Goal: Communication & Community: Answer question/provide support

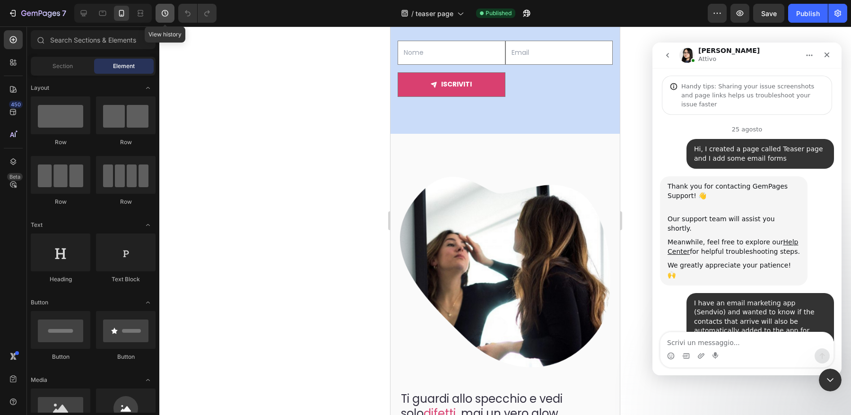
scroll to position [5972, 0]
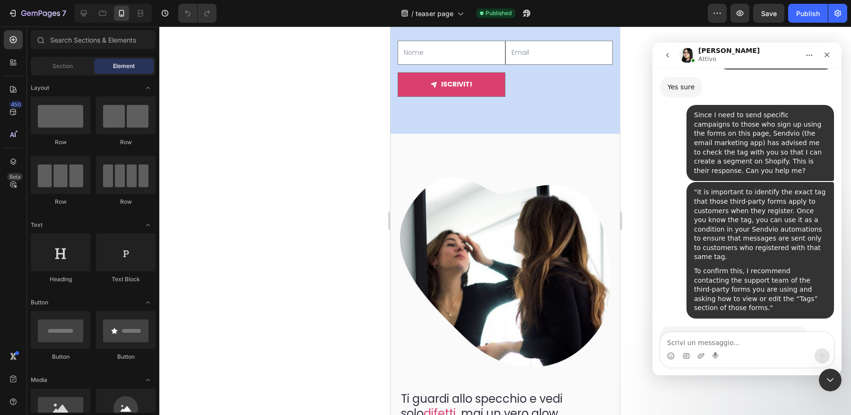
click at [211, 78] on div at bounding box center [505, 220] width 692 height 389
click at [736, 344] on textarea "Scrivi un messaggio..." at bounding box center [746, 340] width 173 height 16
type textarea "u"
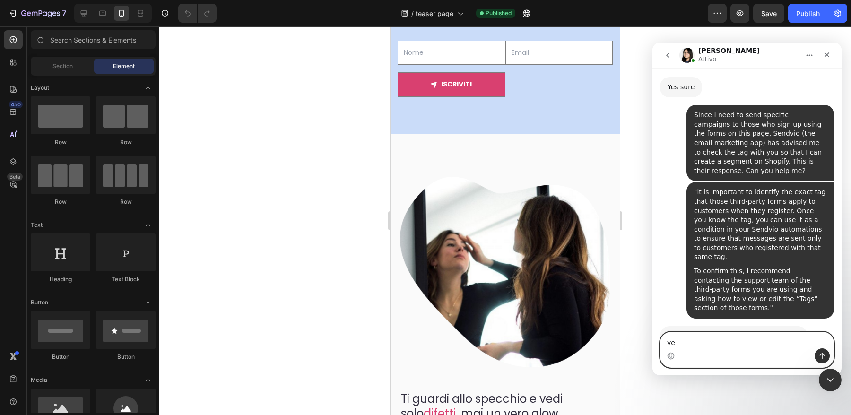
type textarea "y"
type textarea "It's a pleasure!!!"
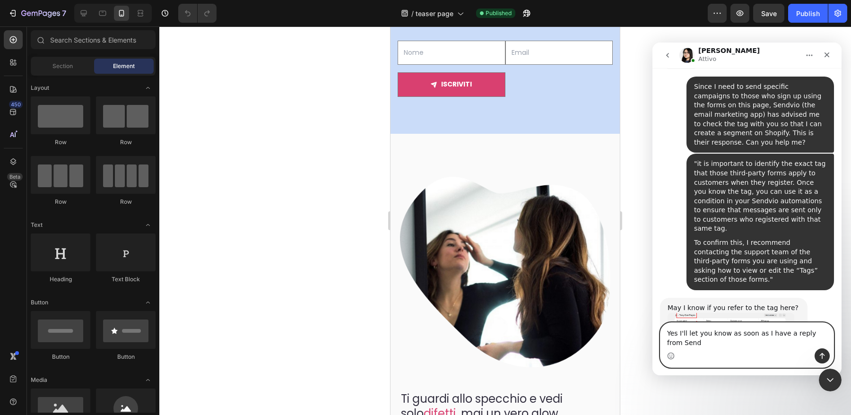
scroll to position [6010, 0]
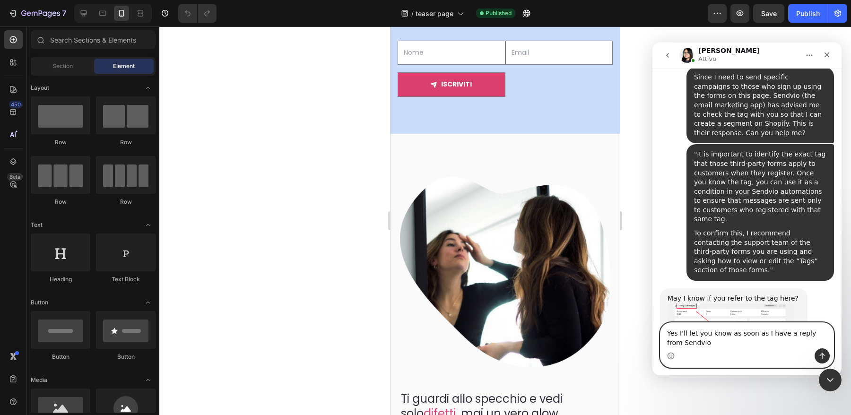
type textarea "Yes I'll let you know as soon as I have a reply from Sendvio"
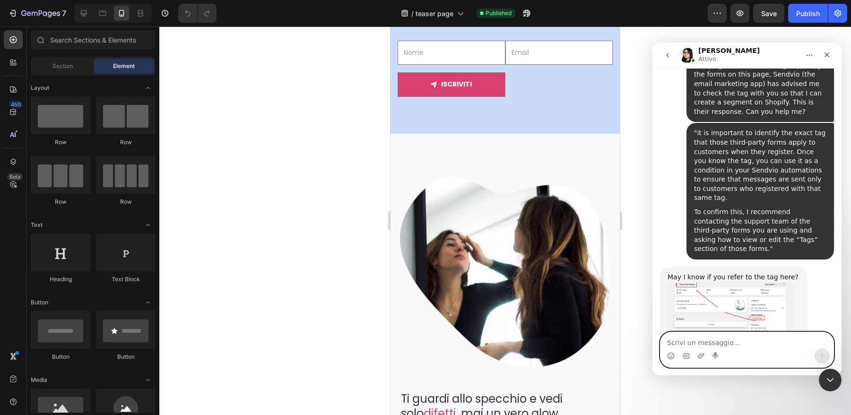
type textarea "S"
type textarea "thanks for your patiente"
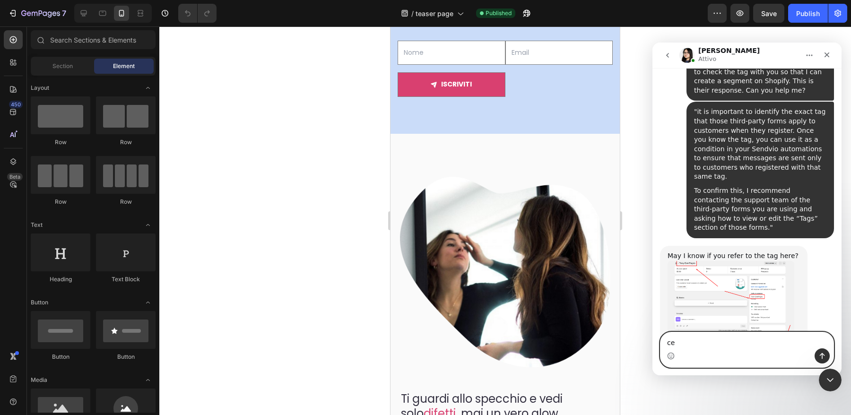
type textarea "c"
type textarea "patience*"
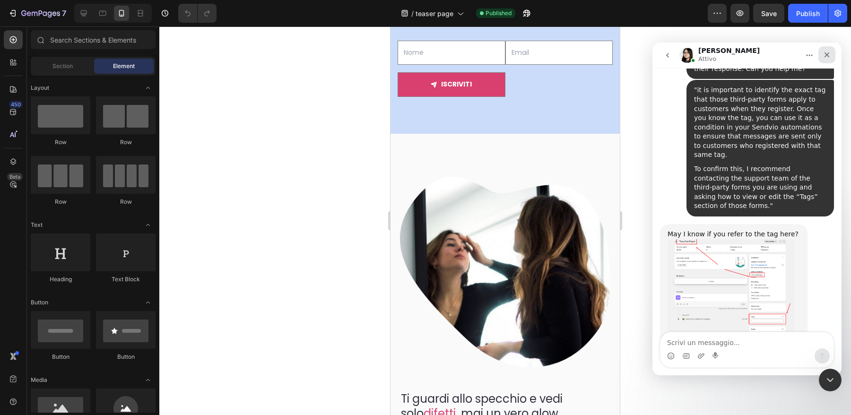
click at [828, 55] on icon "Chiudi" at bounding box center [827, 55] width 8 height 8
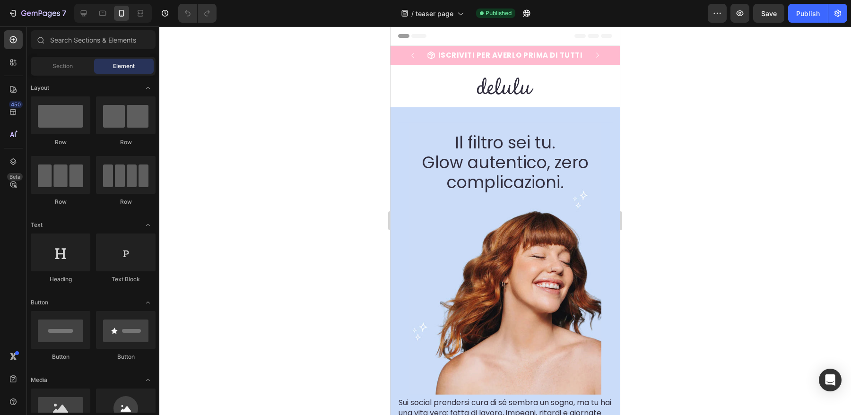
click at [413, 39] on span "Header" at bounding box center [418, 35] width 21 height 9
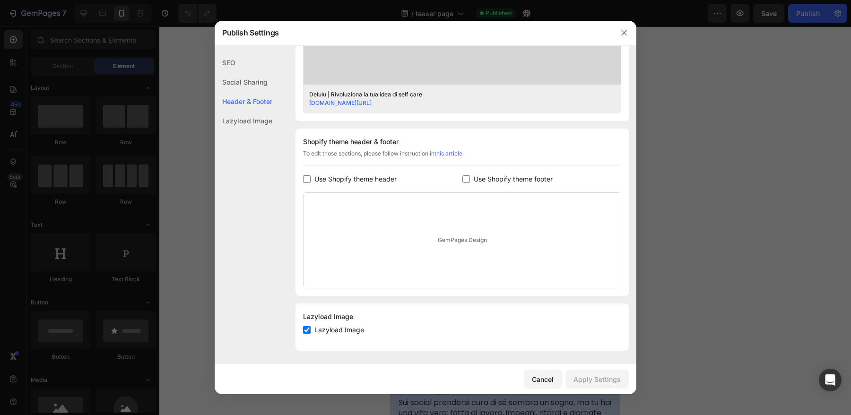
scroll to position [371, 0]
click at [234, 72] on div "SEO" at bounding box center [244, 81] width 58 height 19
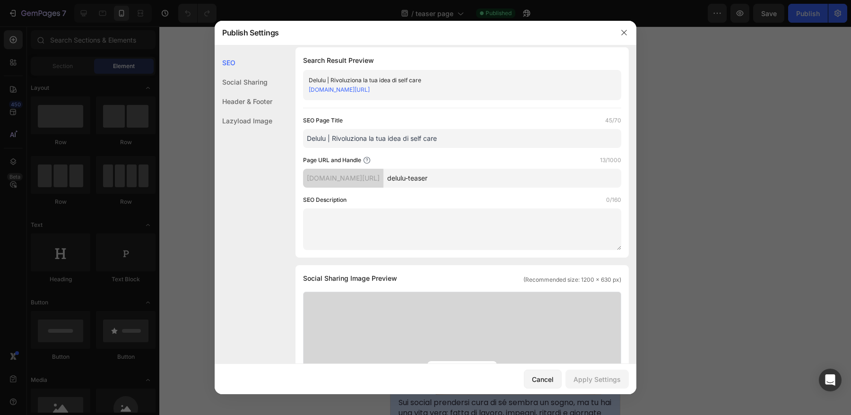
scroll to position [0, 0]
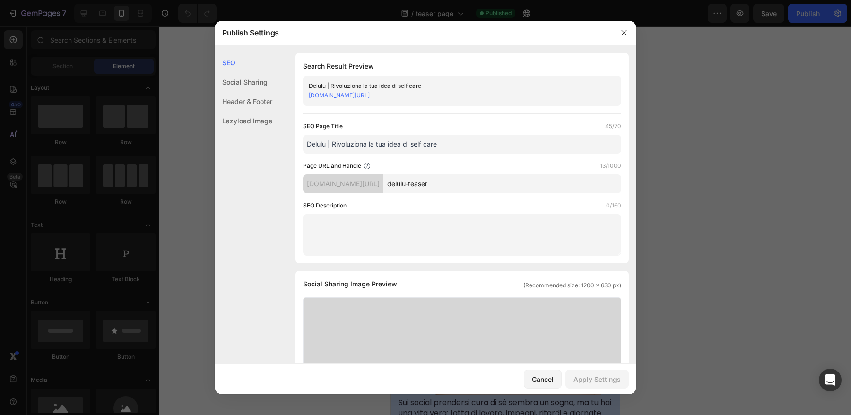
drag, startPoint x: 451, startPoint y: 144, endPoint x: 300, endPoint y: 144, distance: 151.3
click at [300, 144] on div "Search Result Preview Delulu | Rivoluziona la tua idea di self care 90486a.mysh…" at bounding box center [461, 158] width 333 height 210
click at [344, 247] on textarea at bounding box center [462, 235] width 318 height 42
paste textarea "Delulu | Rivoluziona la tua idea di self care"
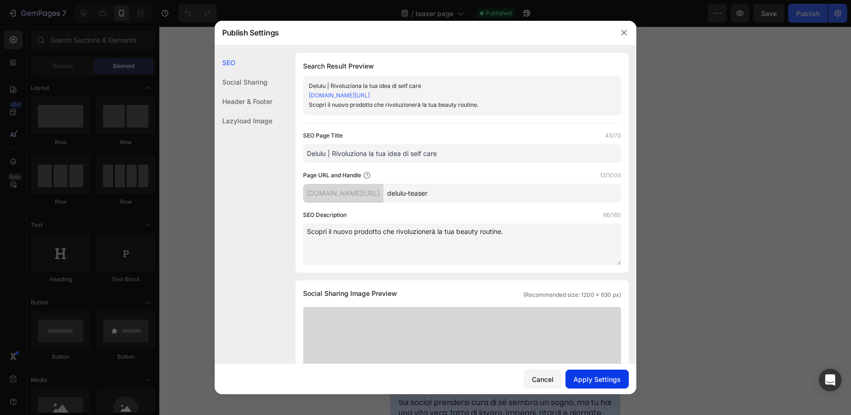
type textarea "Scopri il nuovo prodotto che rivoluzionerà la tua beauty routine."
click at [594, 377] on div "Apply Settings" at bounding box center [596, 379] width 47 height 10
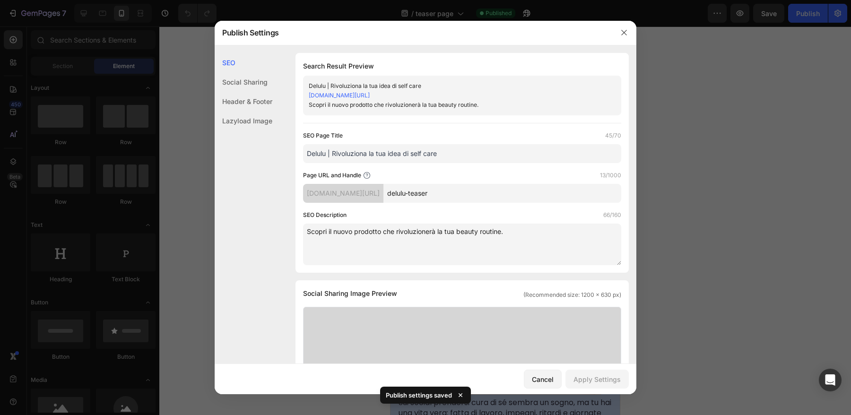
click at [15, 18] on div at bounding box center [425, 207] width 851 height 415
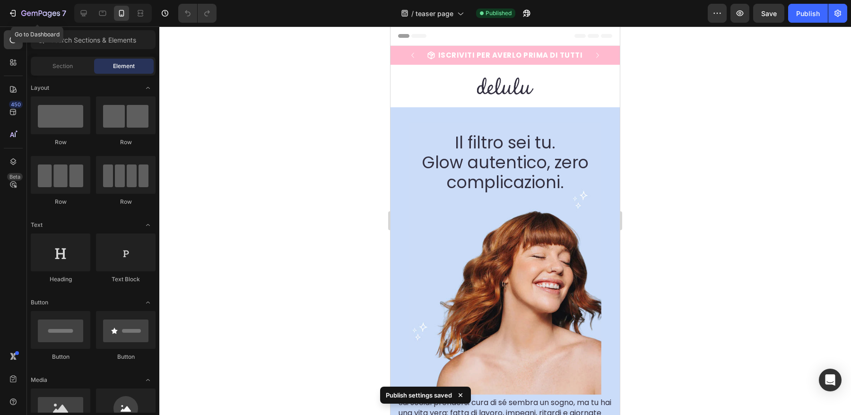
click at [15, 18] on div "7" at bounding box center [37, 13] width 58 height 11
